Goal: Navigation & Orientation: Go to known website

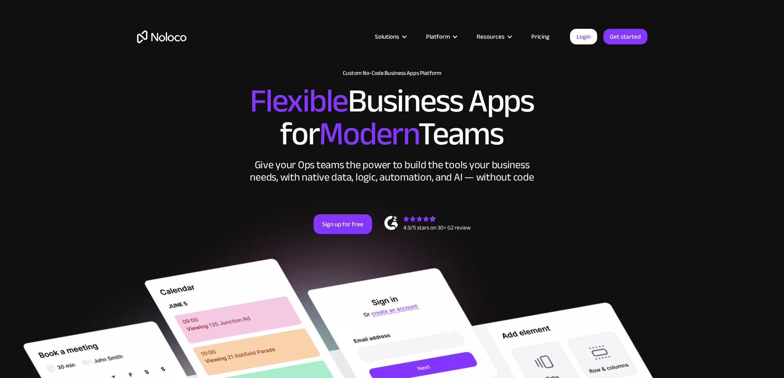
click at [166, 36] on img "home" at bounding box center [161, 36] width 49 height 13
